Goal: Communication & Community: Participate in discussion

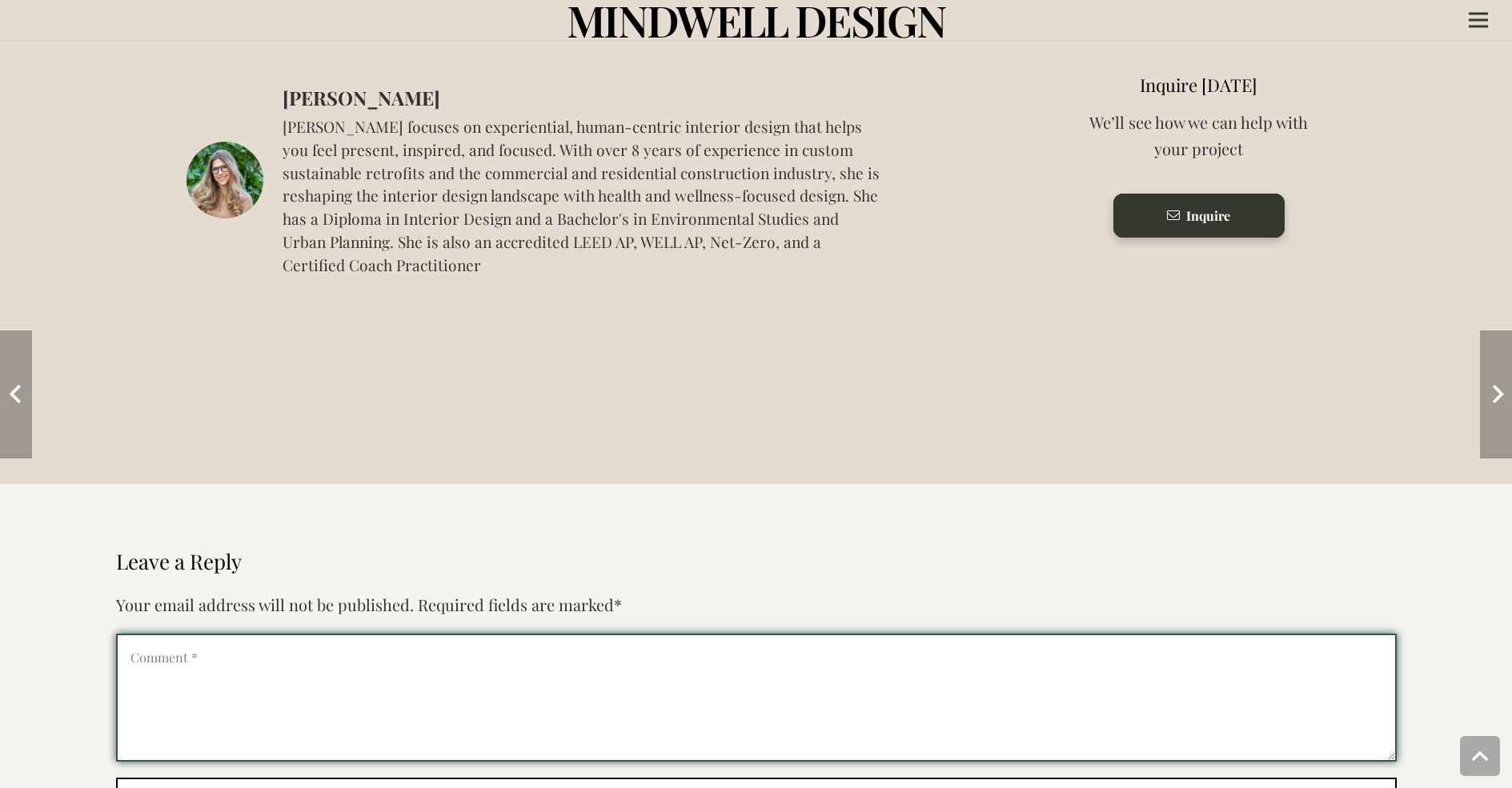
type textarea "Hello, I'm [PERSON_NAME], manager of the [DOMAIN_NAME] directory. I'm writing t…"
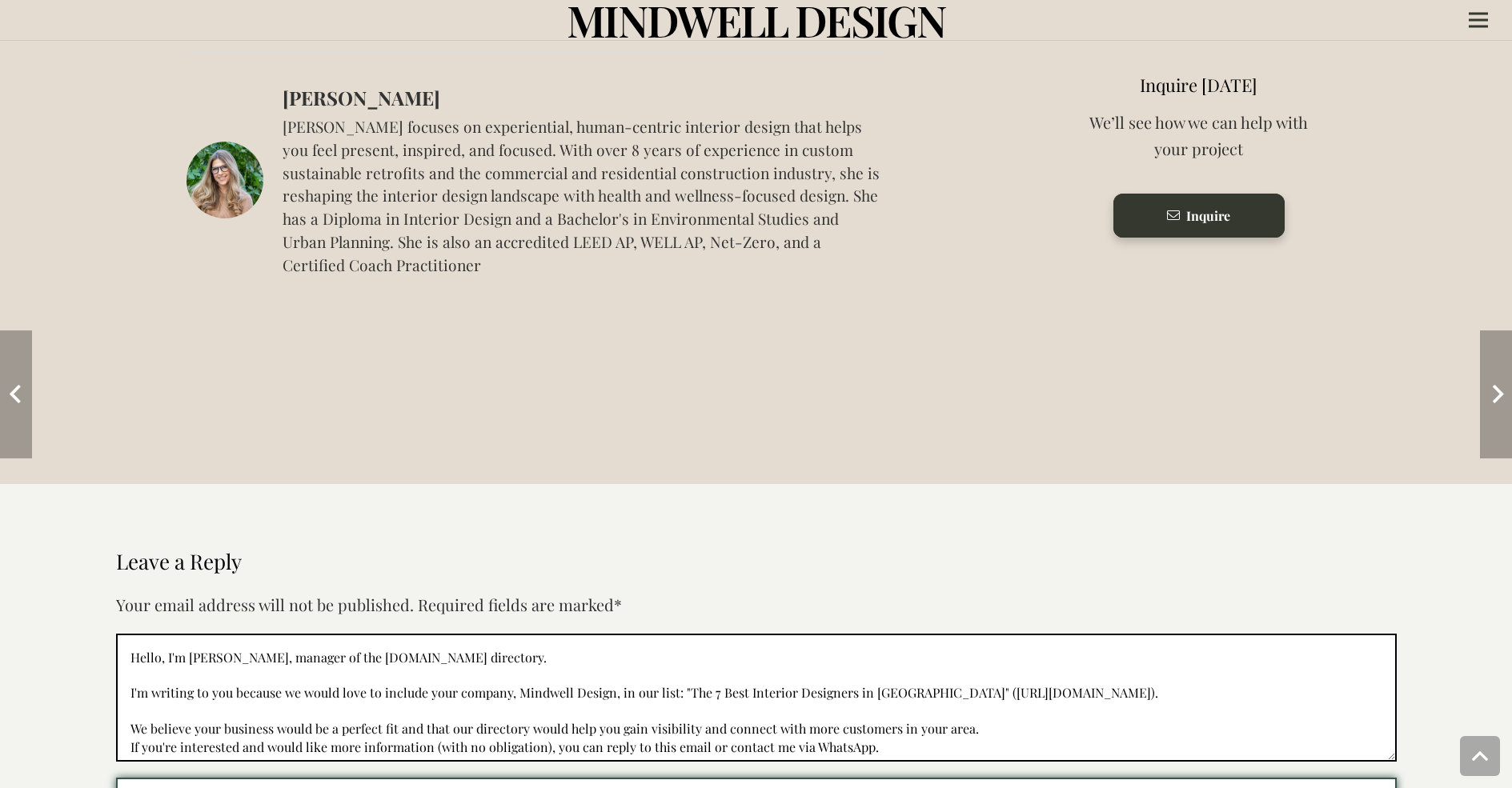
type input "[PERSON_NAME]"
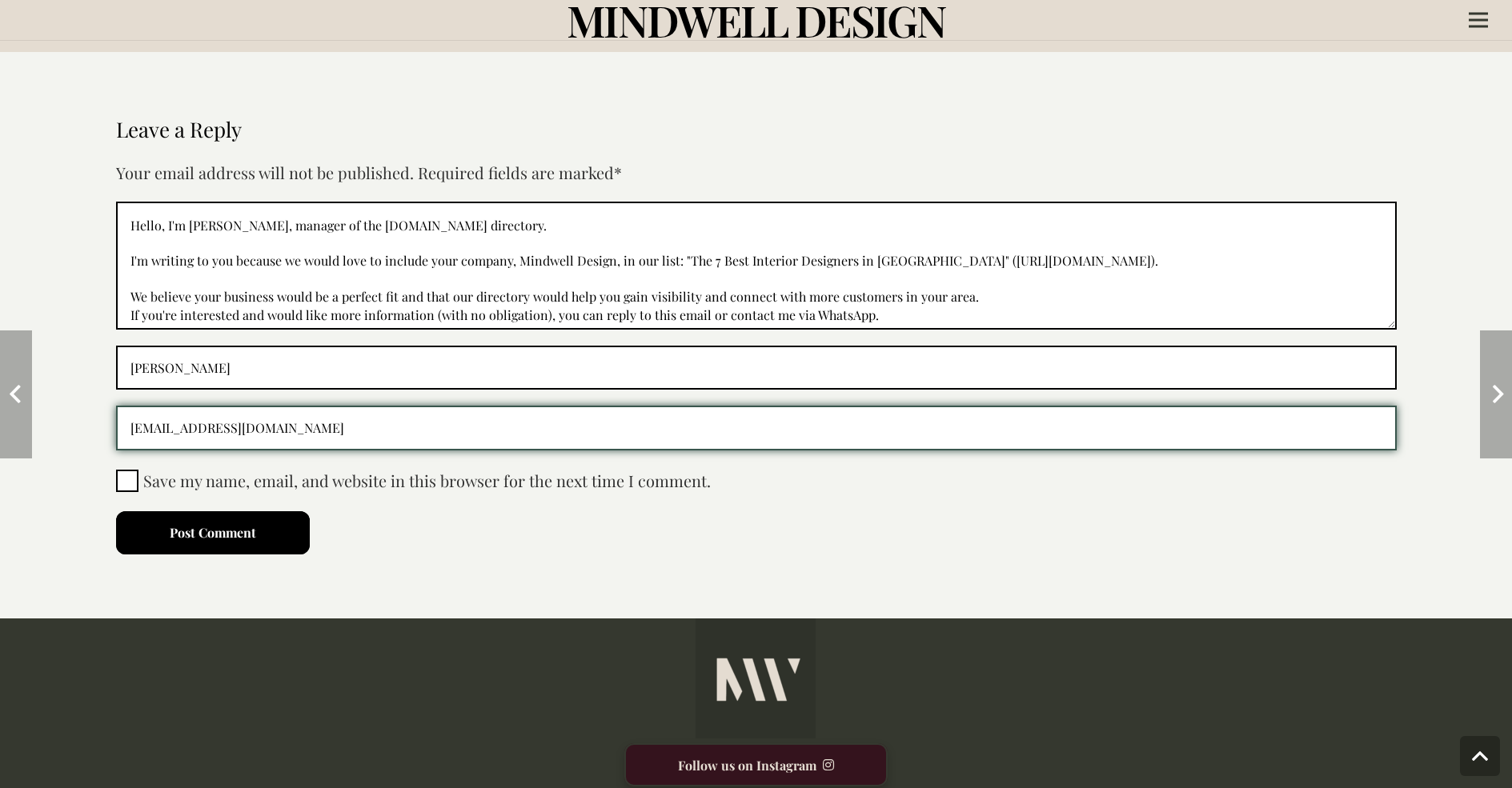
type input "info@toptoronto.online"
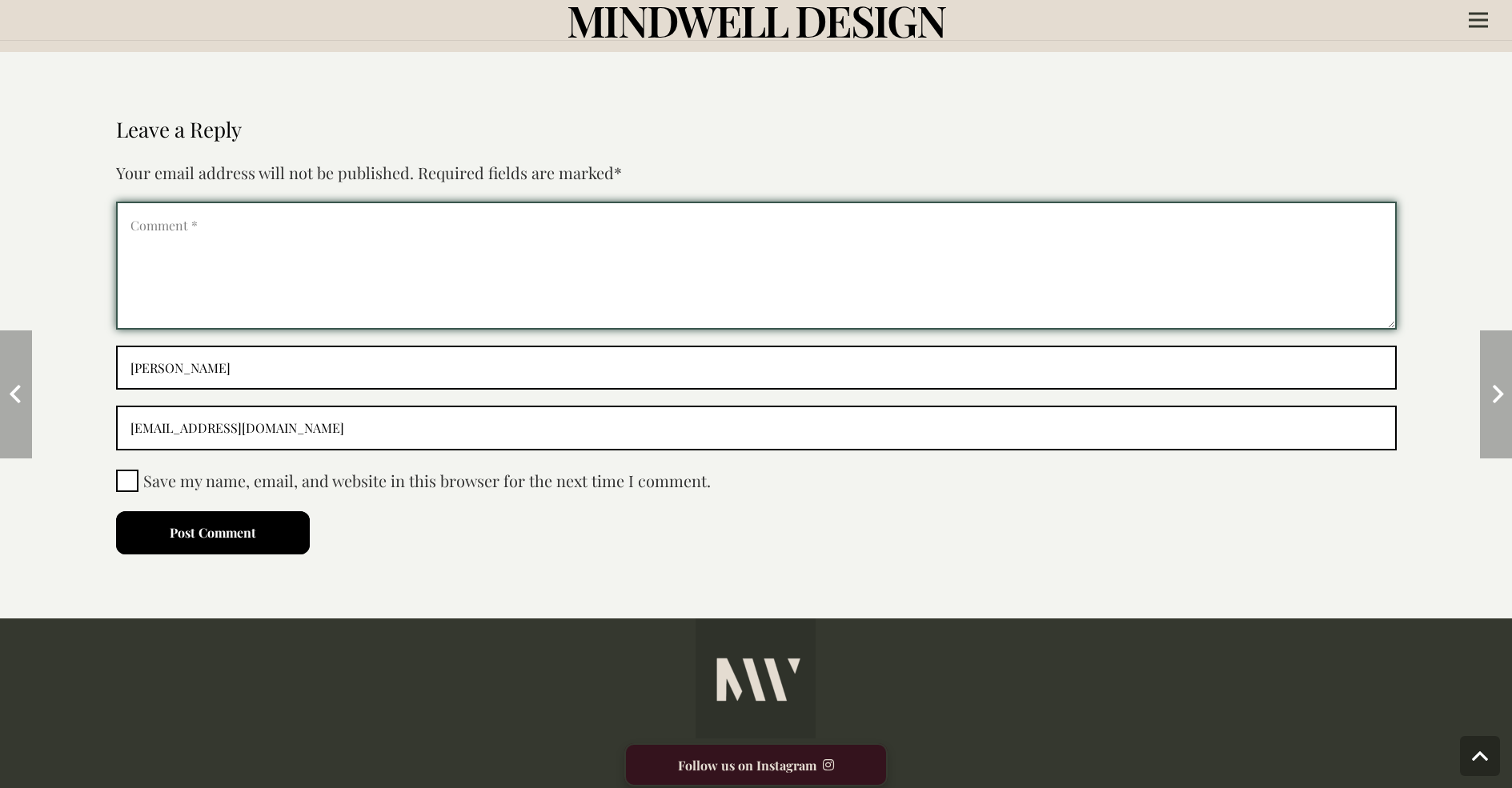
scroll to position [0, 0]
type textarea "Hello, I'm David, manager of the toptoronto.online directory. I'm writing to yo…"
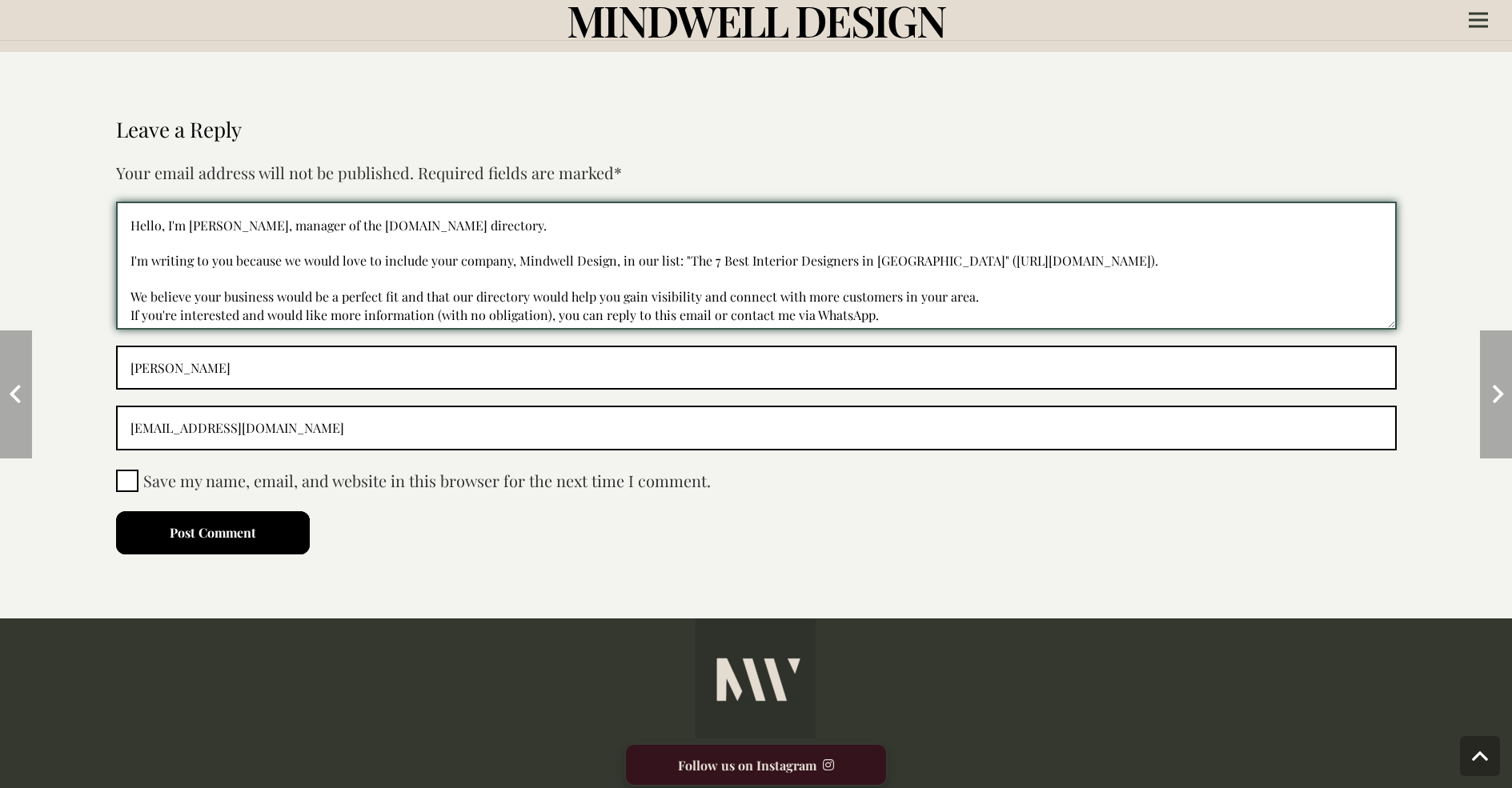
checkbox input "true"
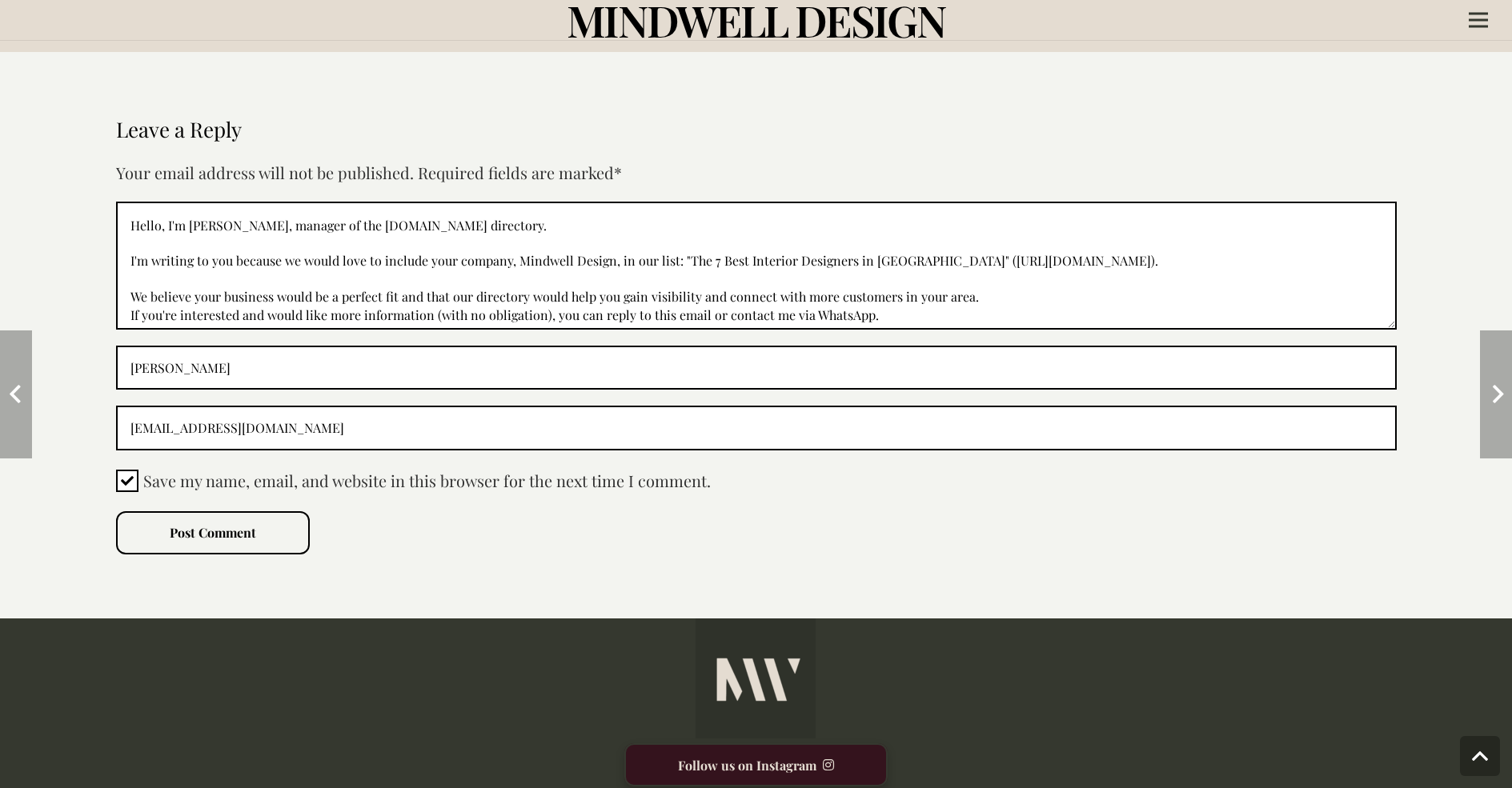
click at [212, 554] on button "Post Comment" at bounding box center [213, 532] width 193 height 43
